Goal: Transaction & Acquisition: Purchase product/service

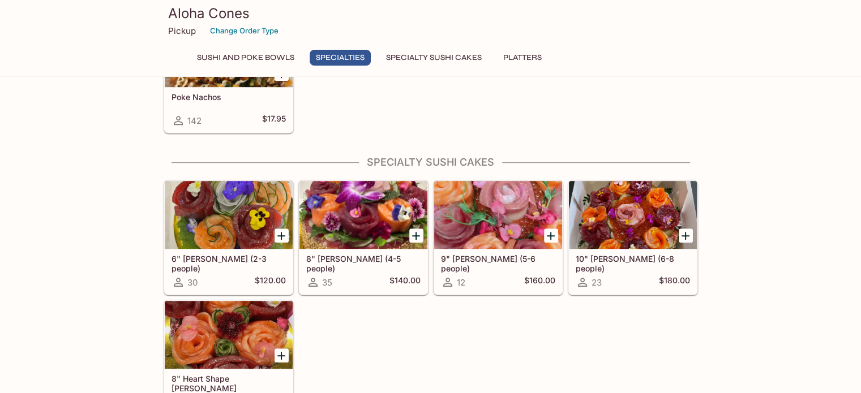
scroll to position [679, 0]
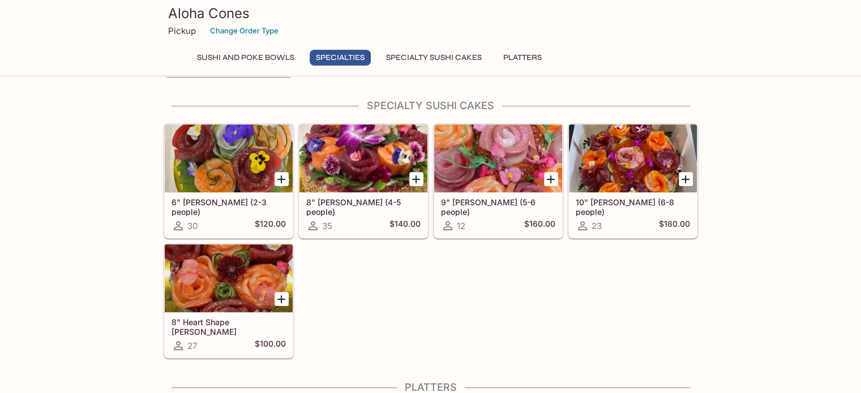
click at [494, 277] on div "6" [PERSON_NAME] (2-3 people) 30 $120.00 8" Sushi Cake (4-5 people) 35 $140.00 …" at bounding box center [428, 239] width 539 height 240
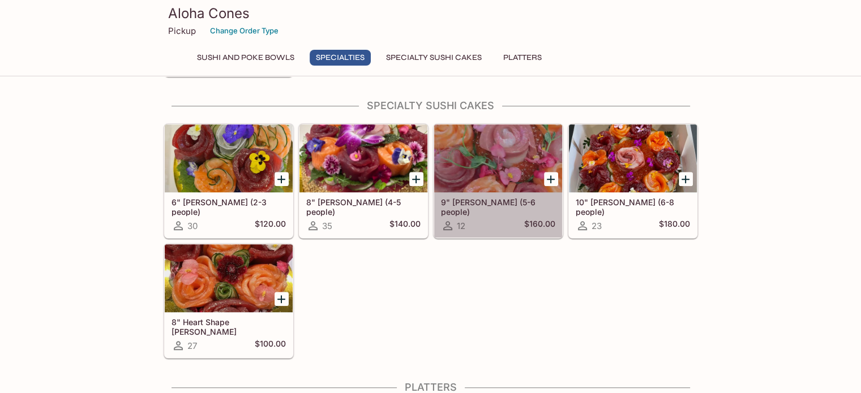
click at [469, 144] on div at bounding box center [498, 159] width 128 height 68
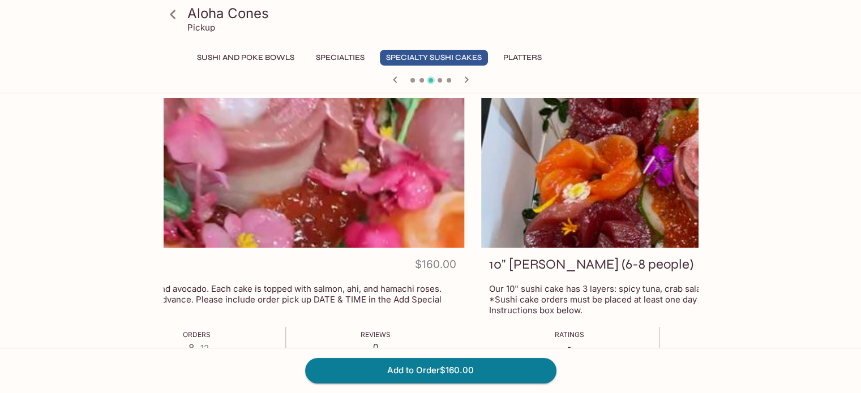
click at [192, 217] on div at bounding box center [197, 173] width 534 height 150
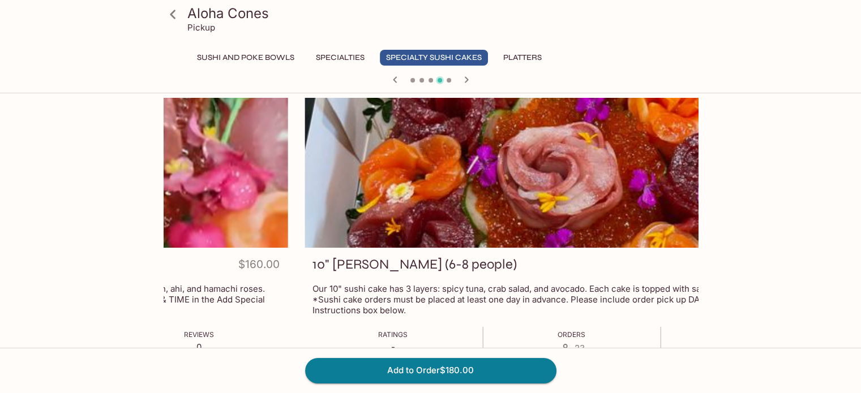
click at [578, 203] on div at bounding box center [572, 173] width 534 height 150
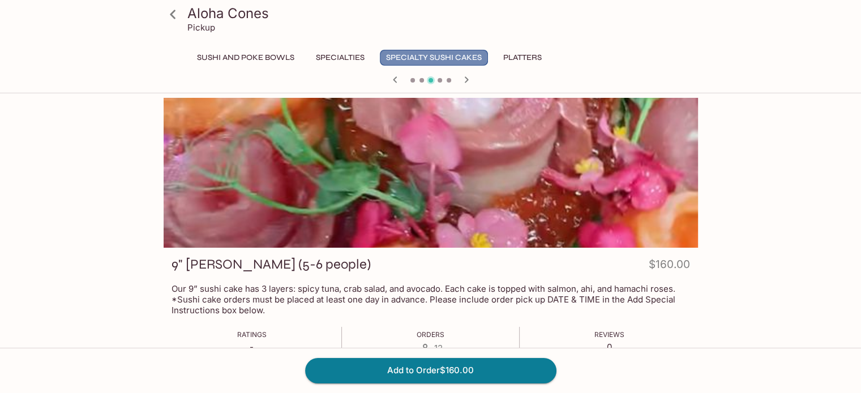
click at [439, 62] on button "Specialty Sushi Cakes" at bounding box center [434, 58] width 108 height 16
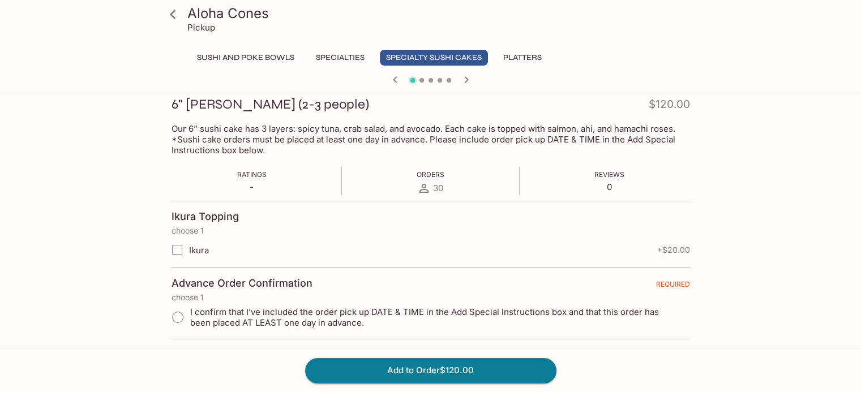
scroll to position [226, 0]
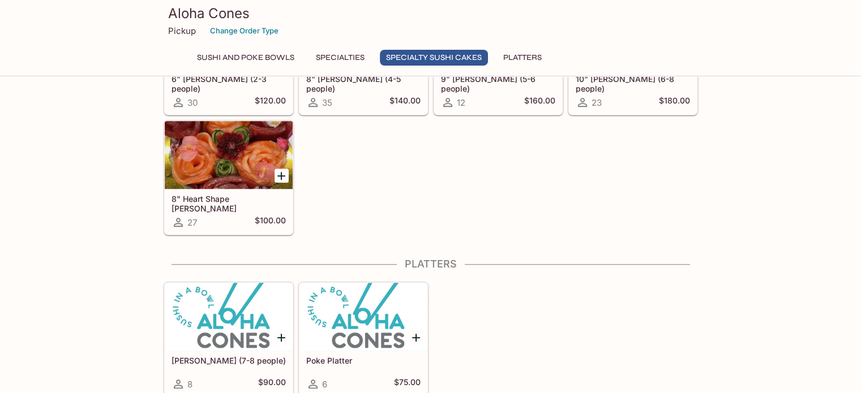
scroll to position [746, 0]
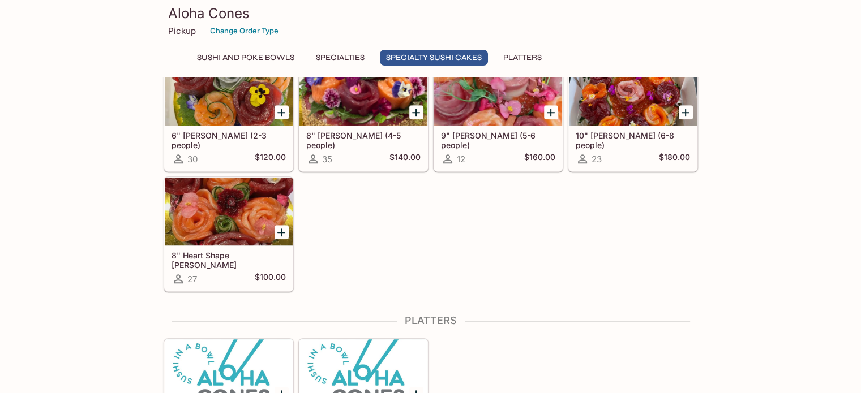
click at [231, 201] on div at bounding box center [229, 212] width 128 height 68
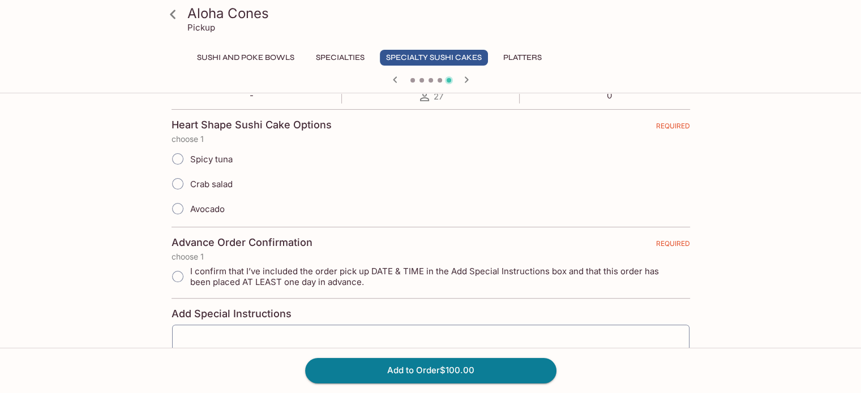
scroll to position [396, 0]
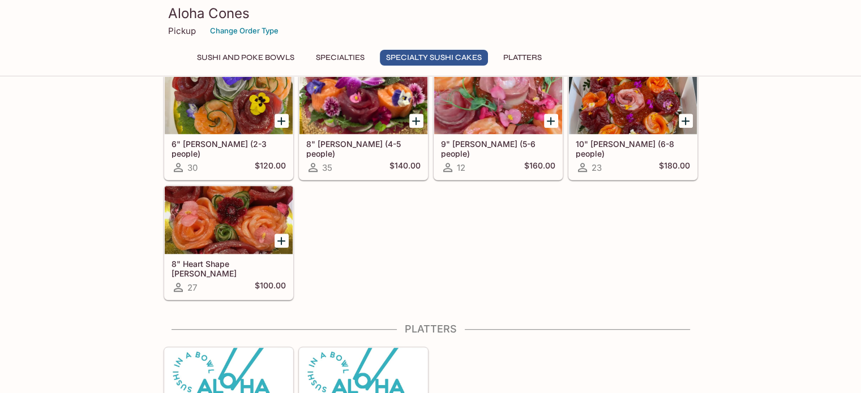
scroll to position [710, 0]
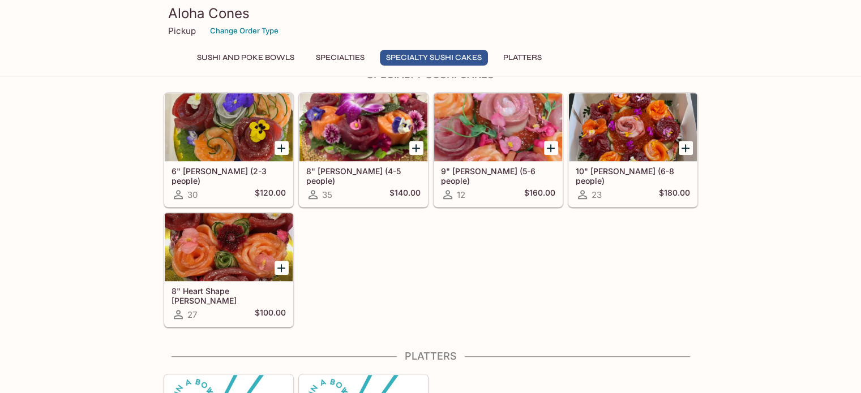
click at [345, 129] on div at bounding box center [363, 127] width 128 height 68
